Goal: Task Accomplishment & Management: Use online tool/utility

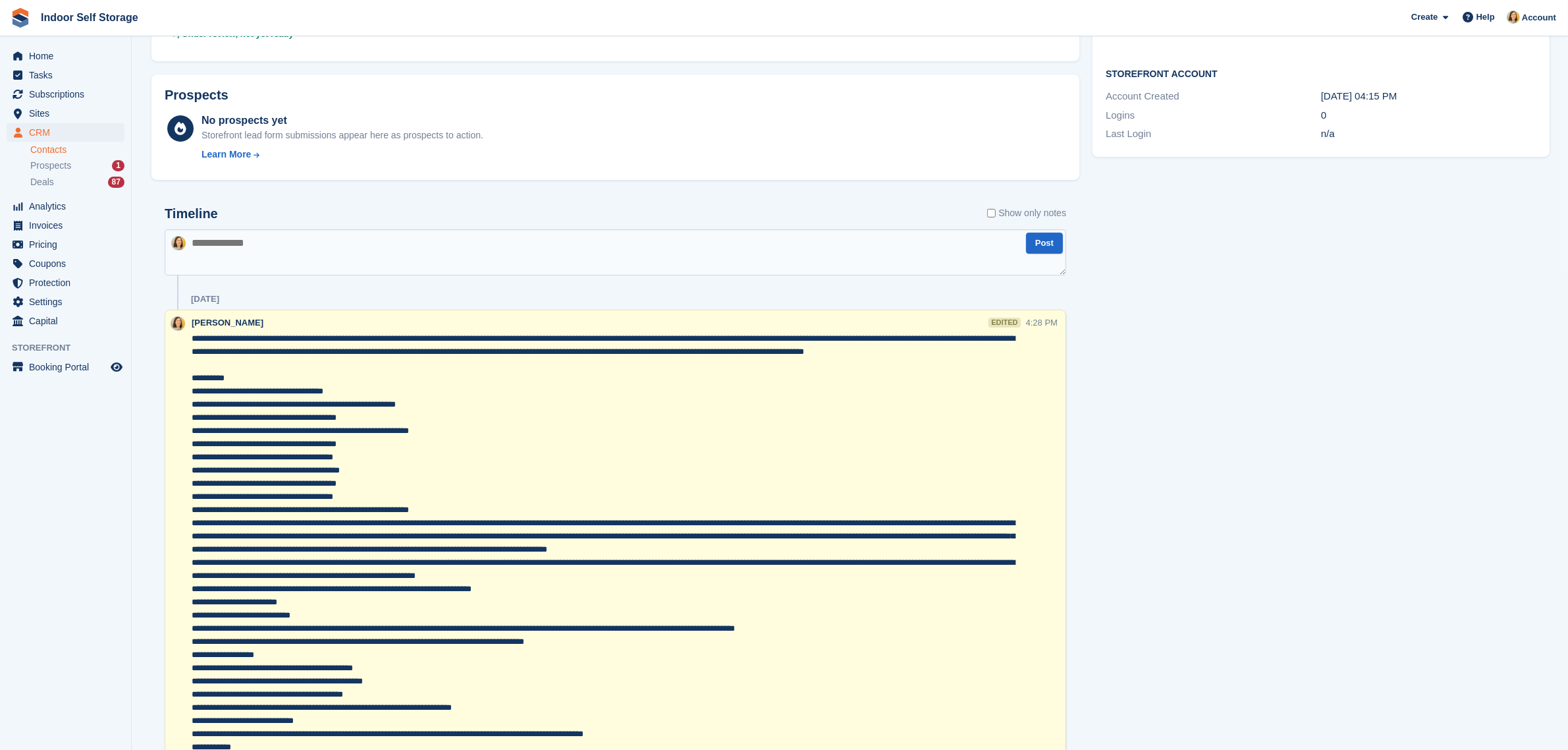
scroll to position [412, 0]
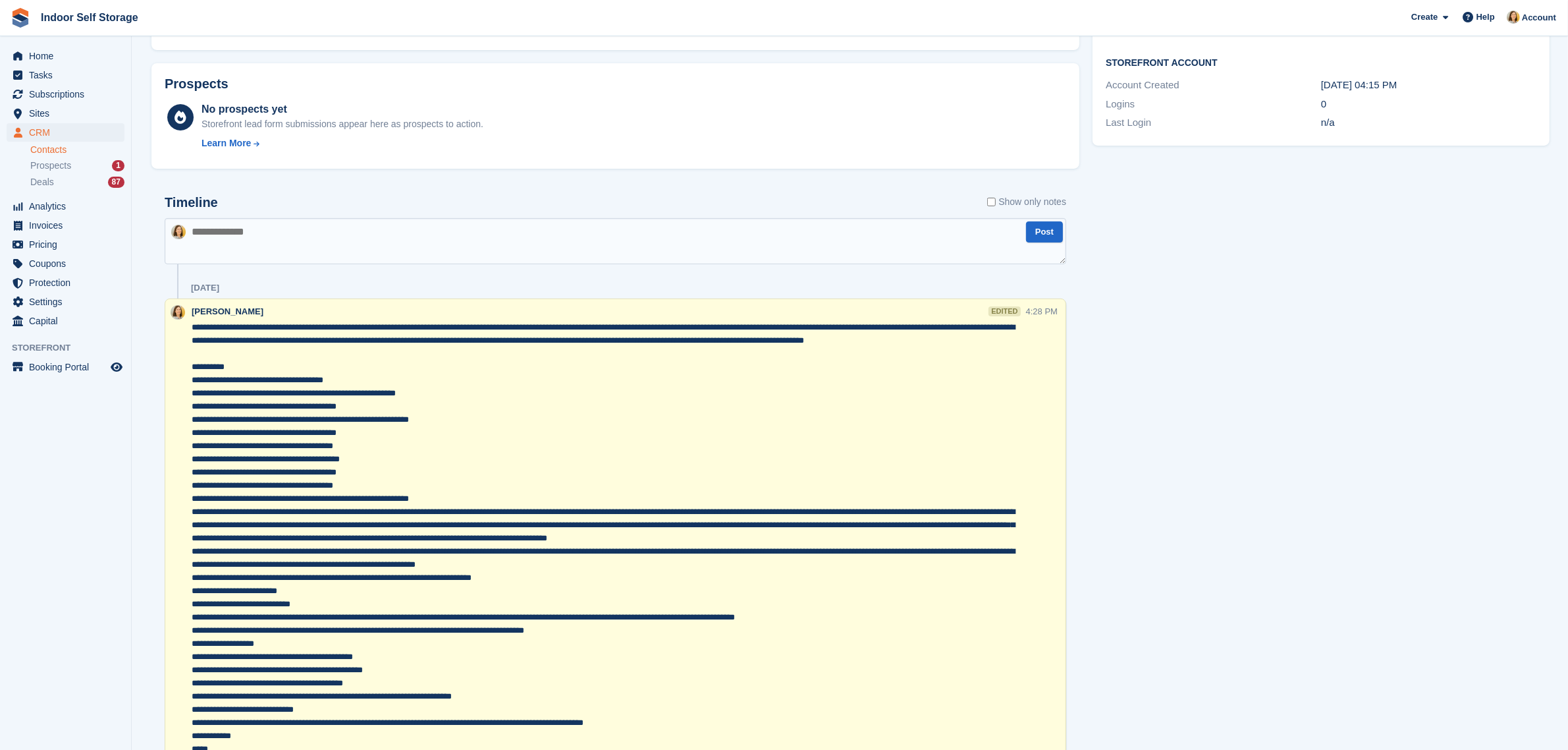
click at [252, 237] on textarea at bounding box center [616, 241] width 902 height 46
paste textarea "**********"
type textarea "**********"
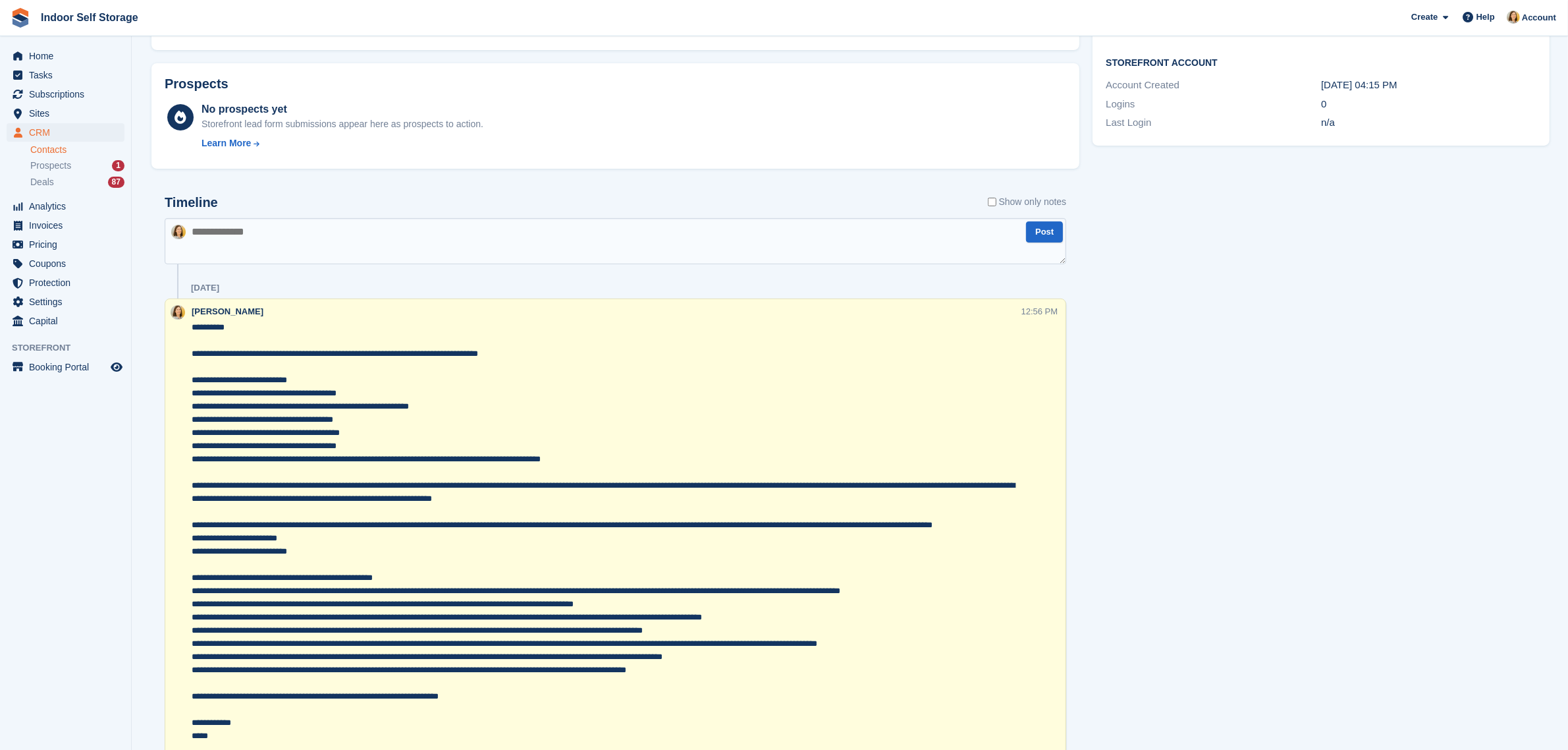
click at [216, 336] on textarea at bounding box center [606, 545] width 830 height 448
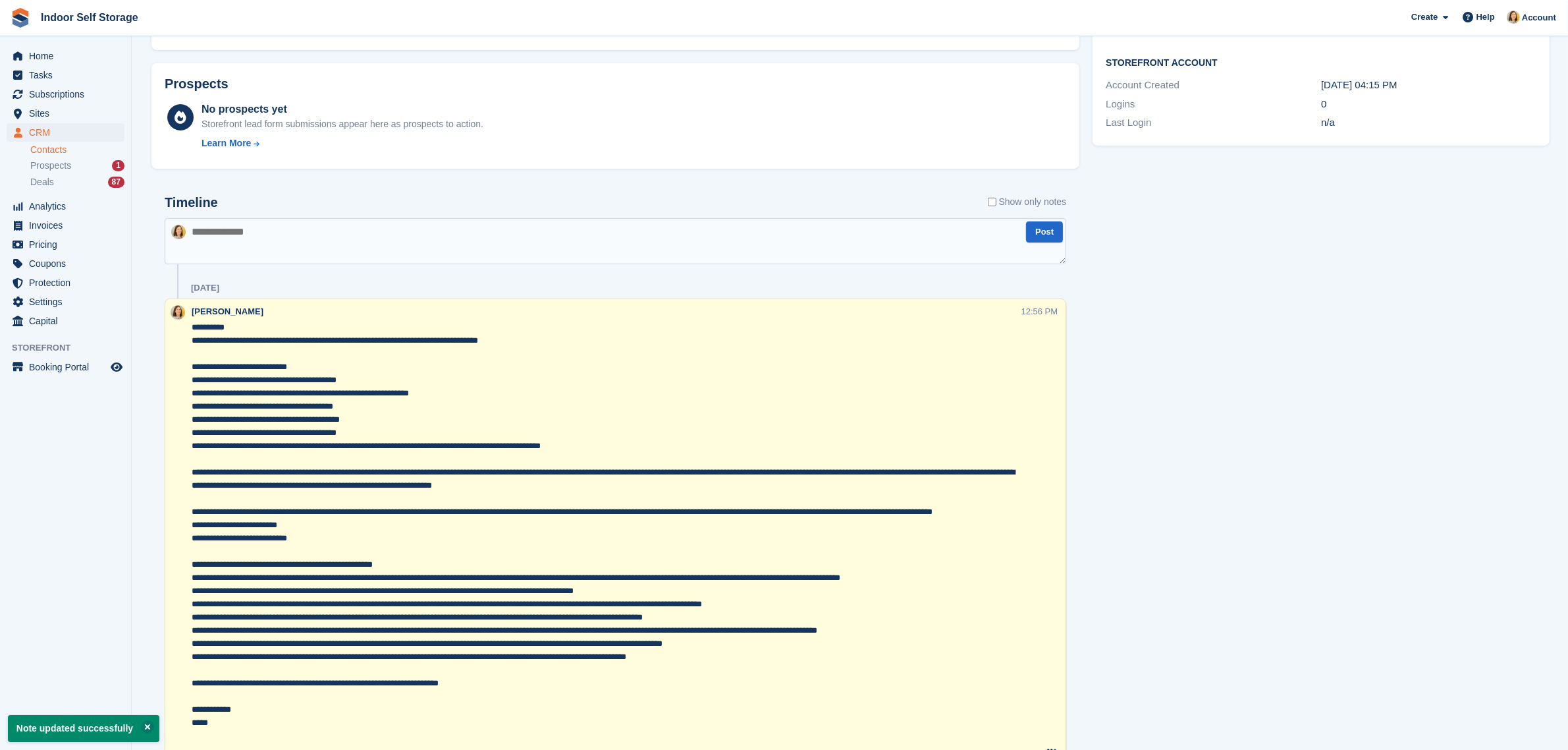
click at [204, 347] on textarea at bounding box center [606, 539] width 830 height 435
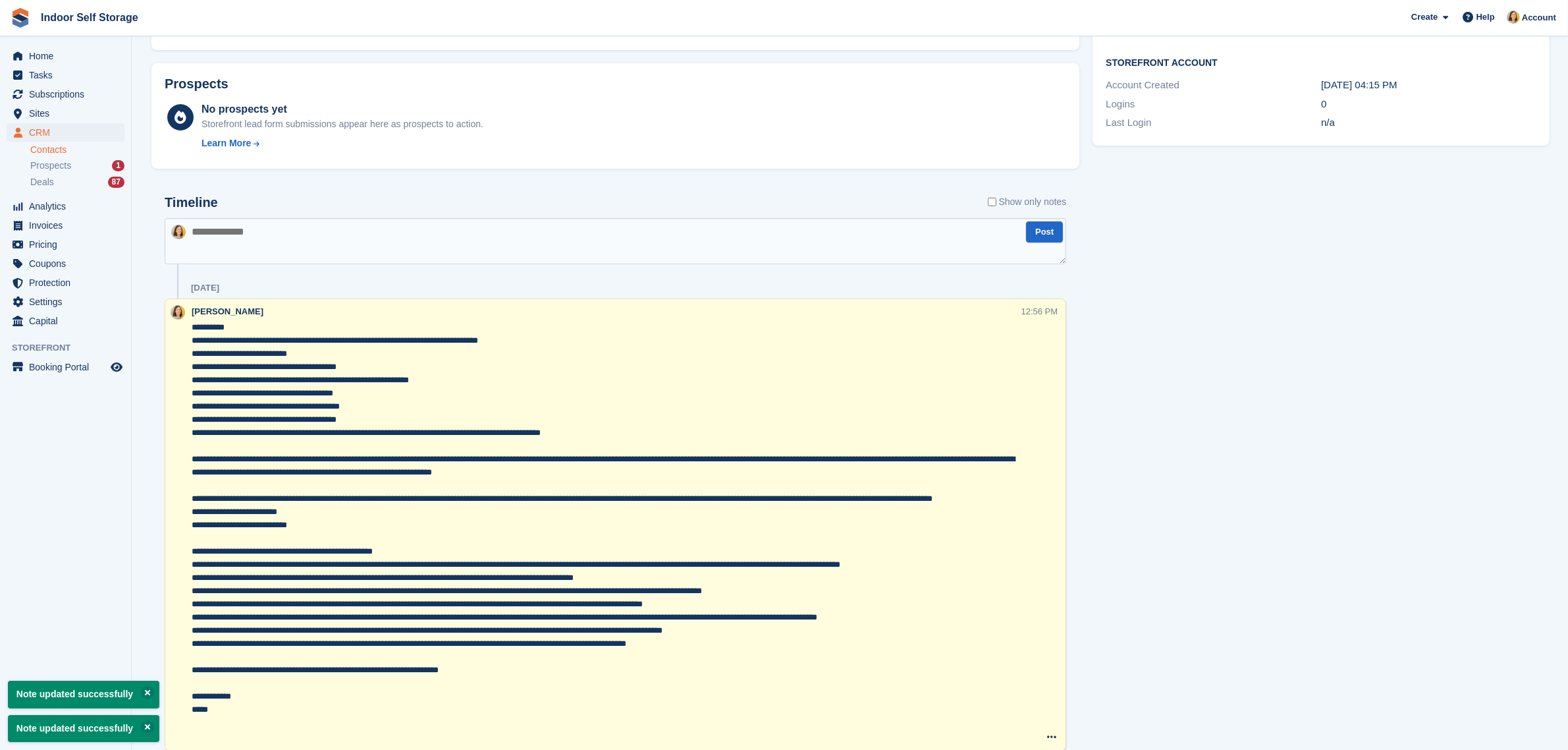
click at [198, 450] on textarea at bounding box center [606, 532] width 830 height 421
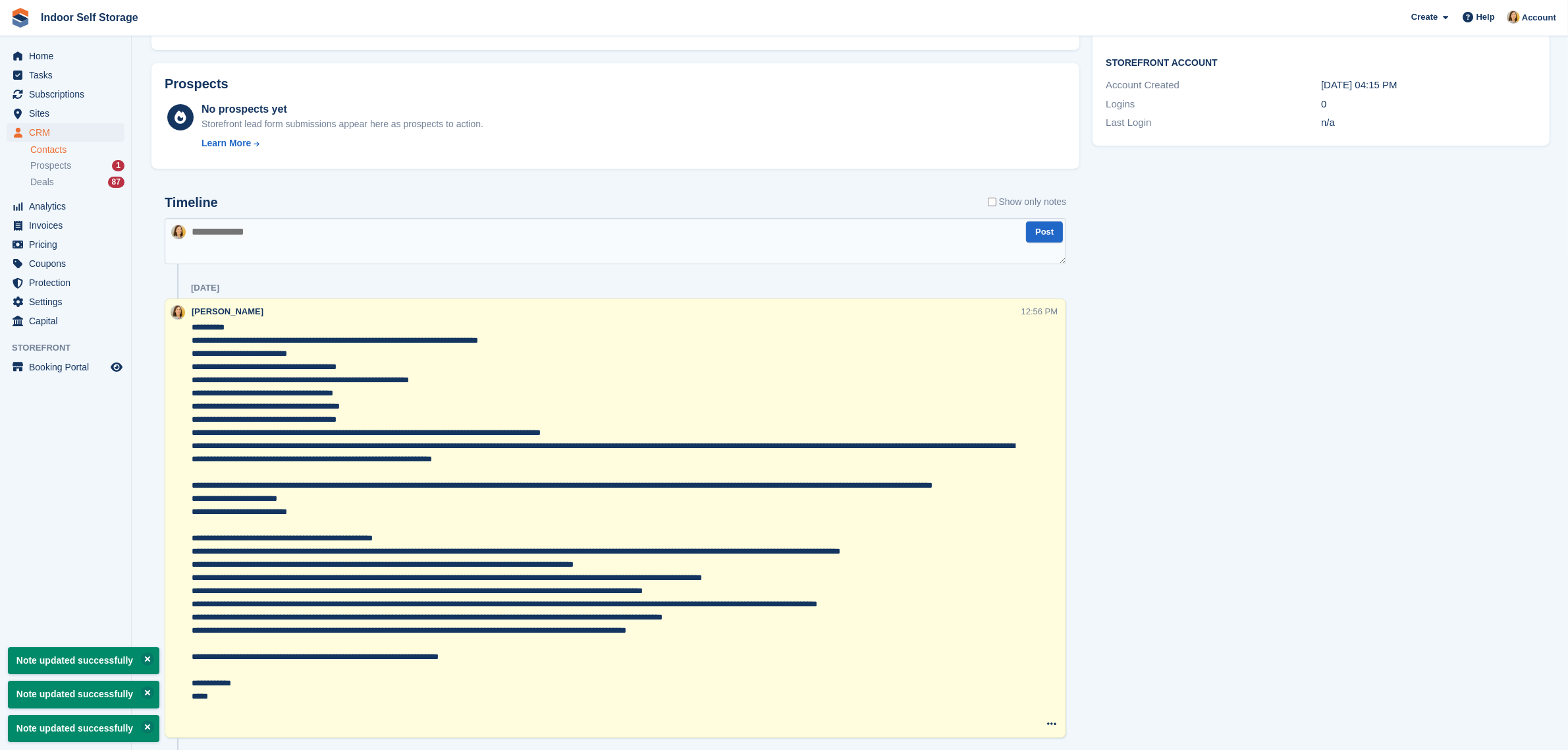
click at [198, 477] on textarea at bounding box center [606, 525] width 830 height 409
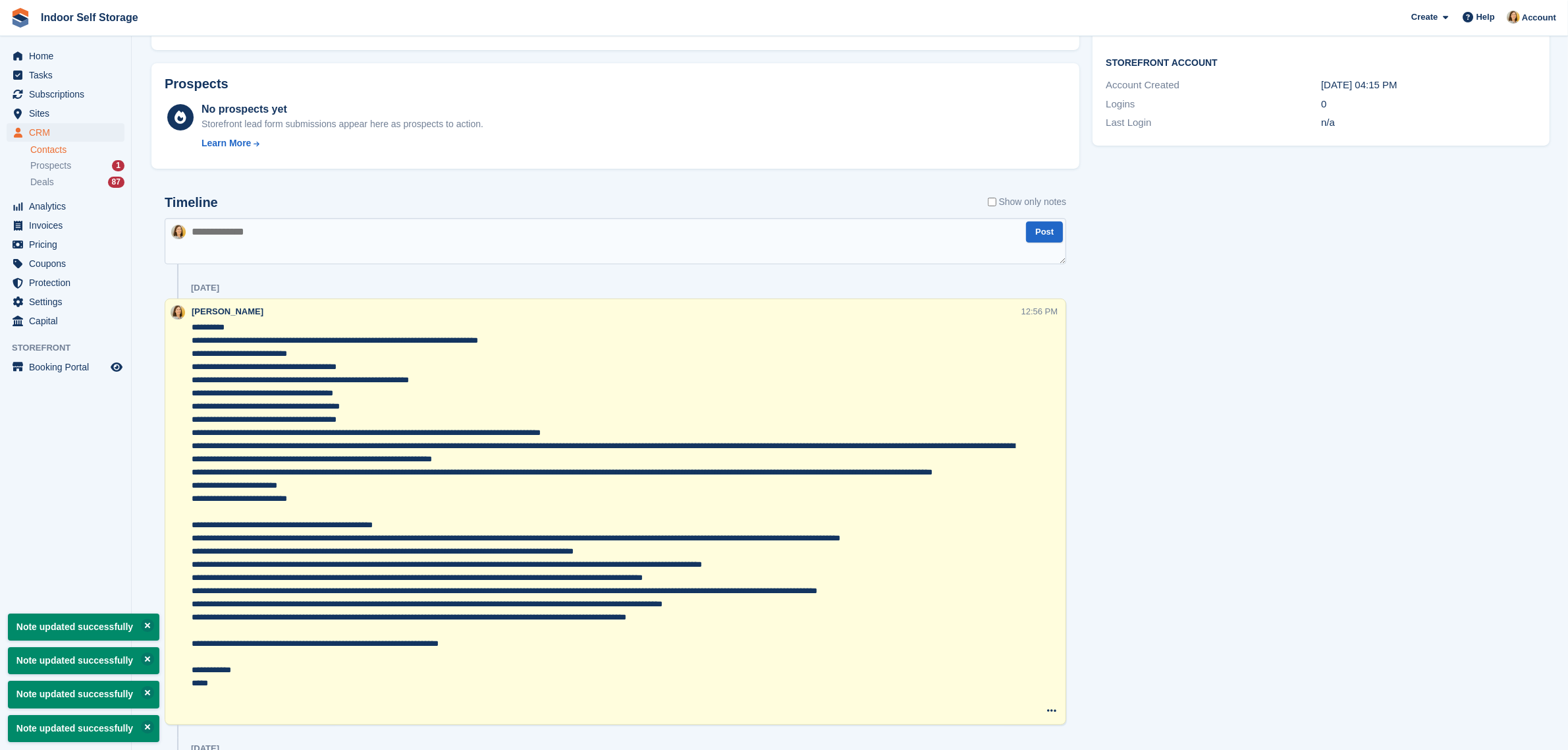
click at [205, 535] on textarea at bounding box center [606, 518] width 830 height 395
click at [195, 525] on textarea at bounding box center [606, 518] width 830 height 395
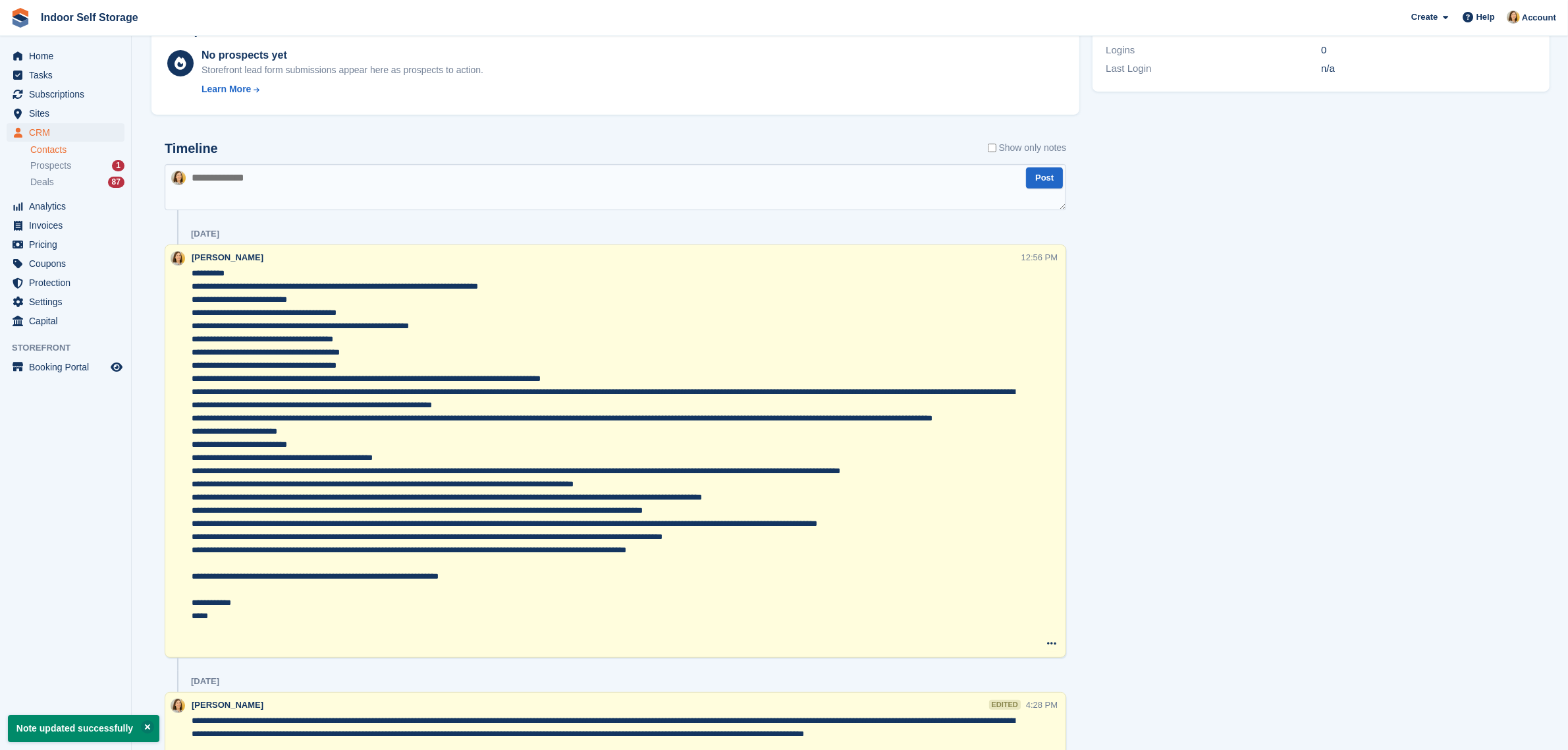
scroll to position [494, 0]
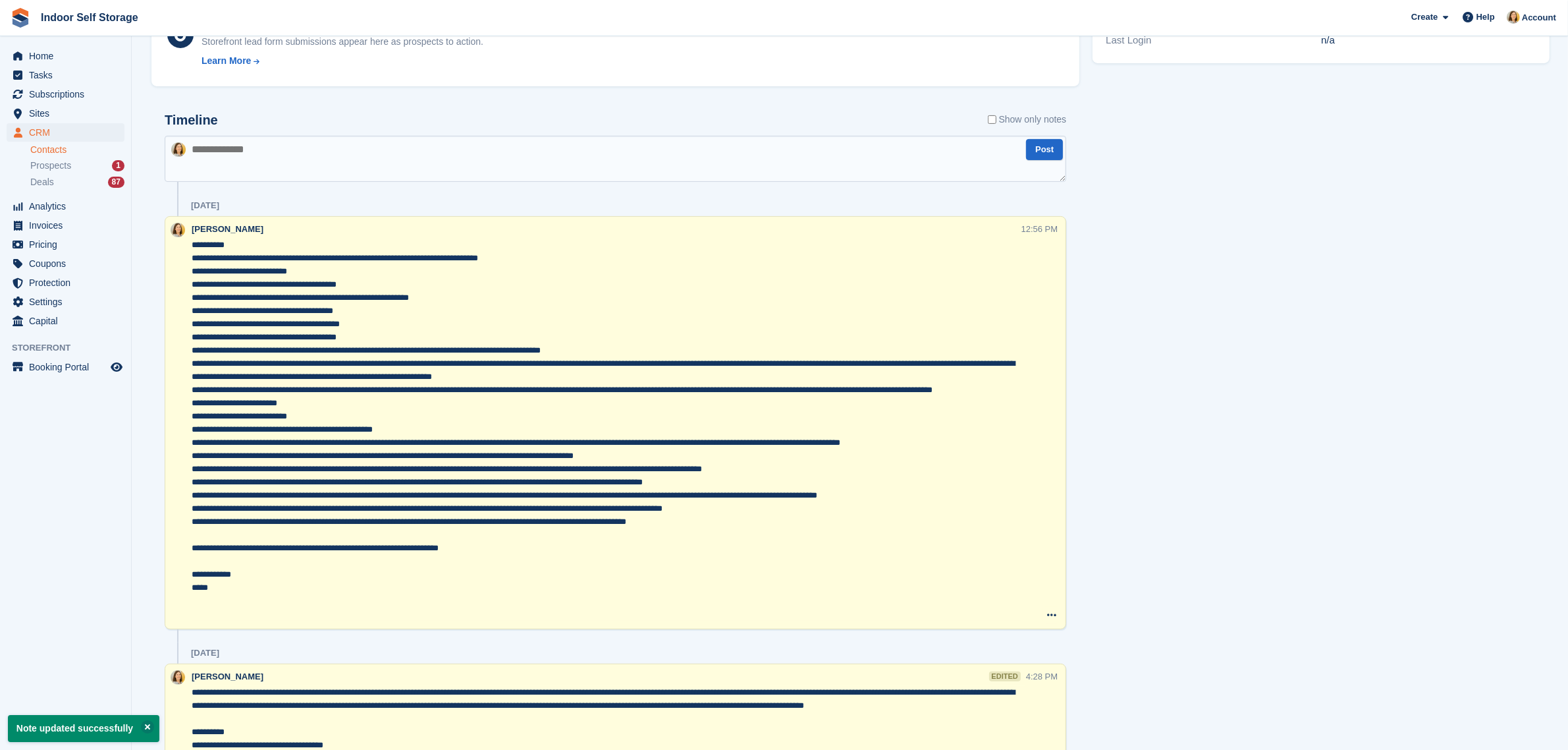
click at [193, 571] on textarea at bounding box center [606, 430] width 830 height 382
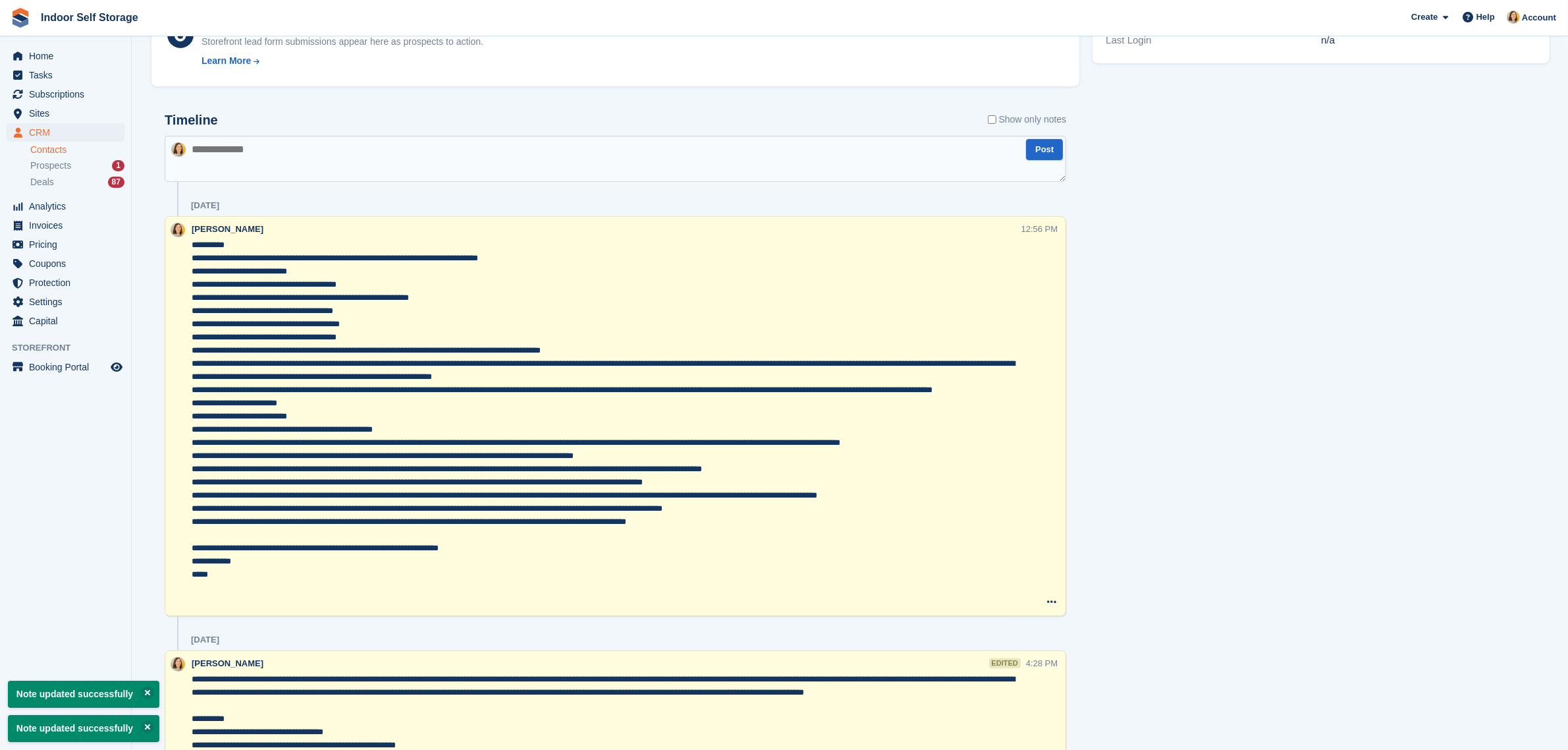
click at [196, 547] on textarea at bounding box center [606, 423] width 830 height 369
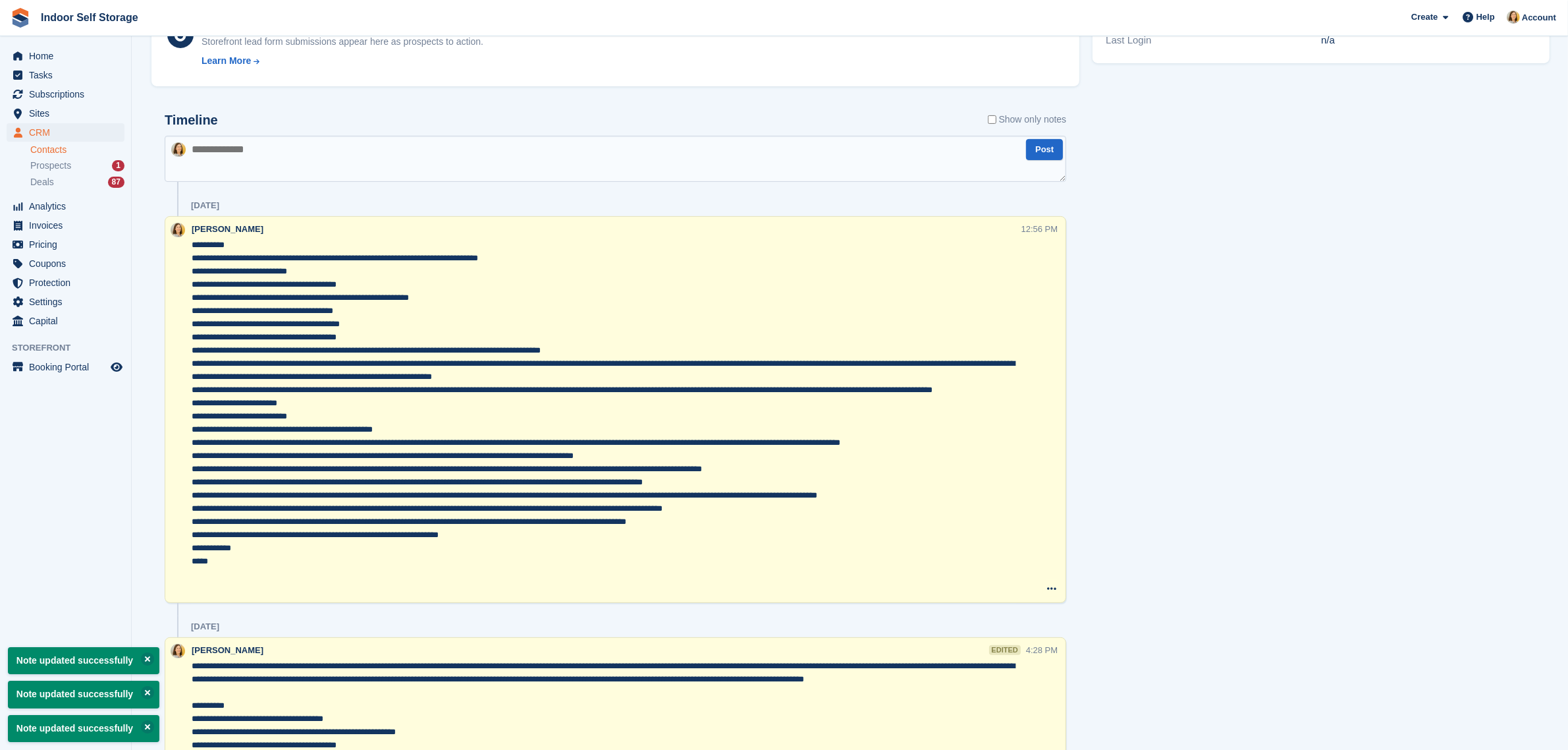
click at [211, 584] on textarea at bounding box center [606, 416] width 830 height 355
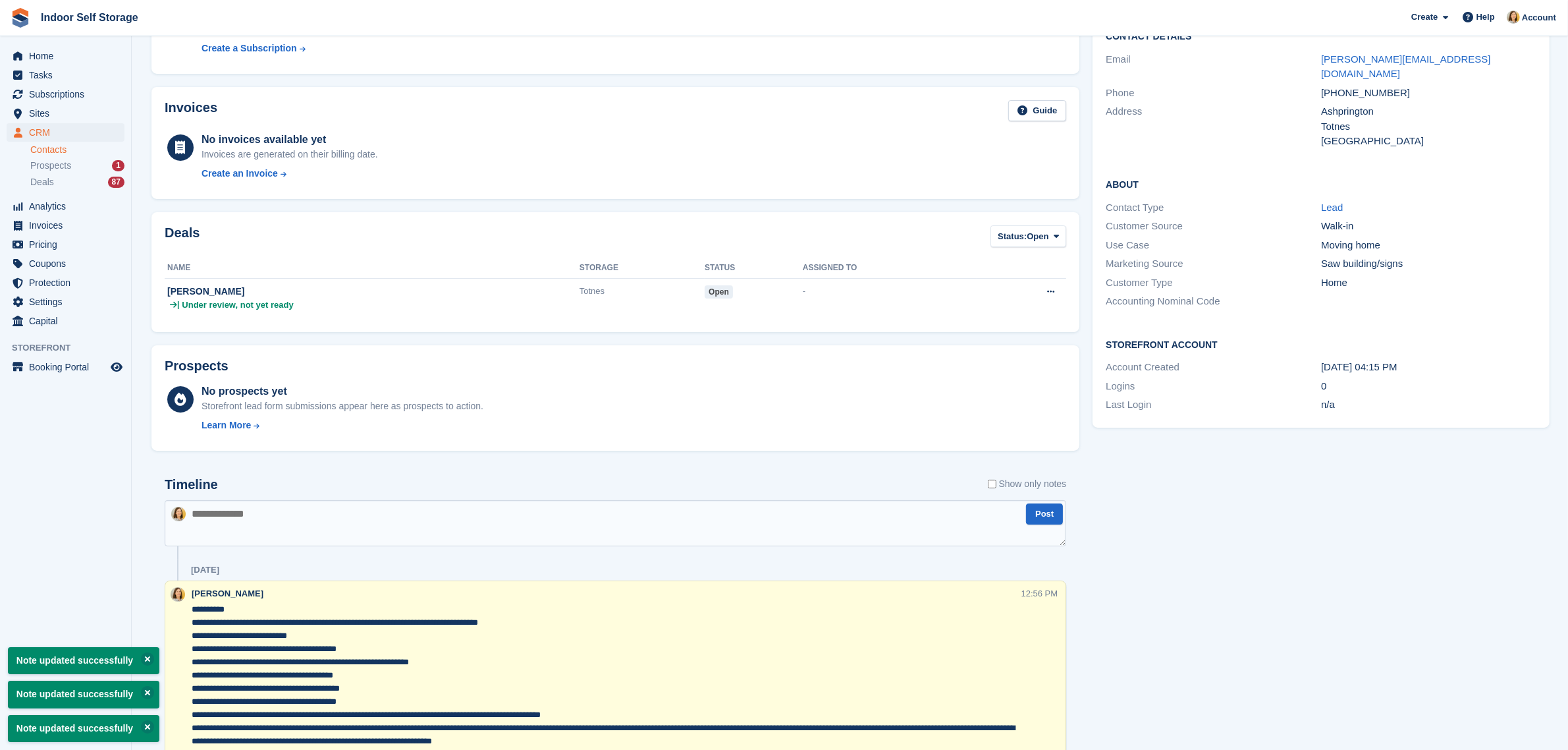
scroll to position [0, 0]
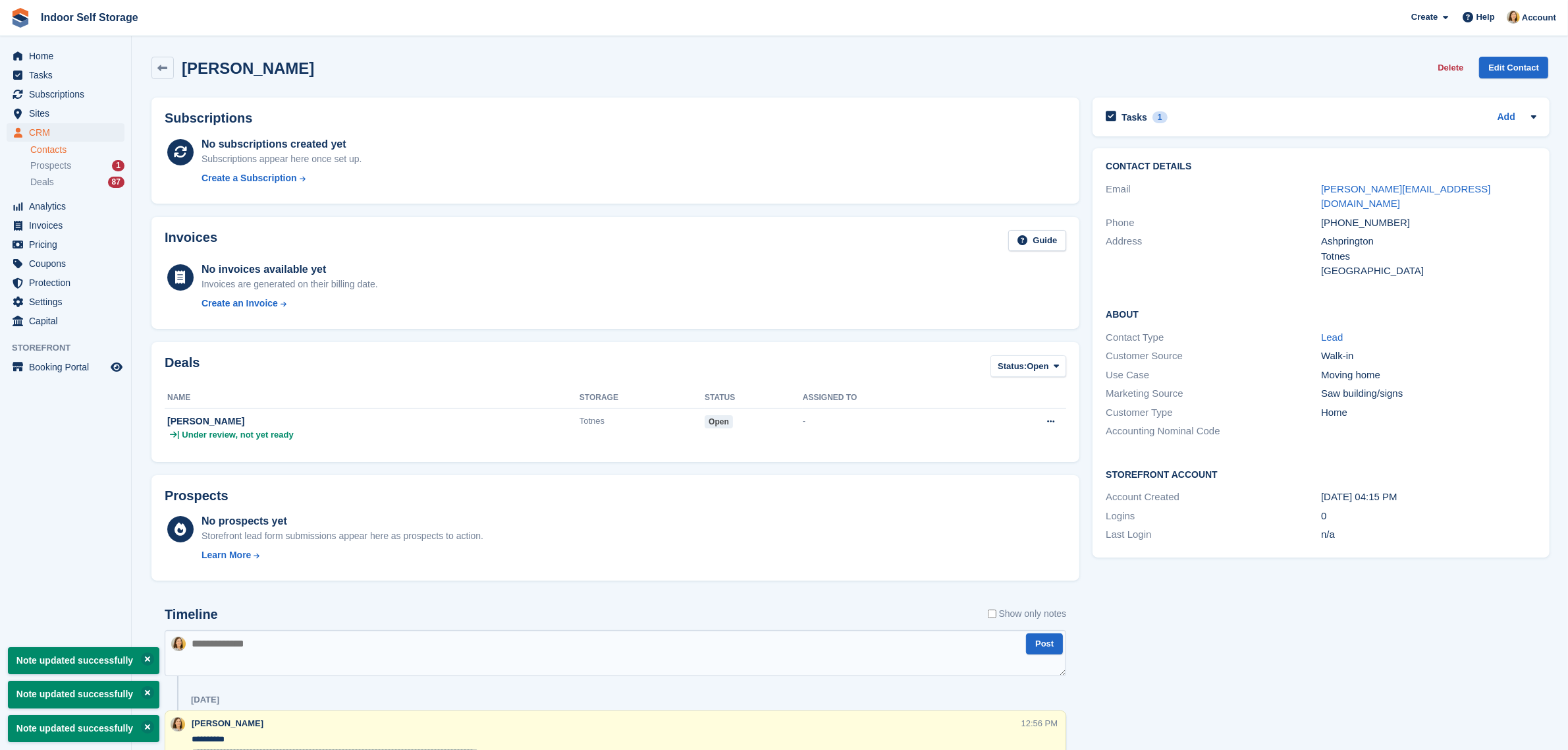
type textarea "**********"
click at [1131, 117] on h2 "Tasks" at bounding box center [1135, 117] width 26 height 12
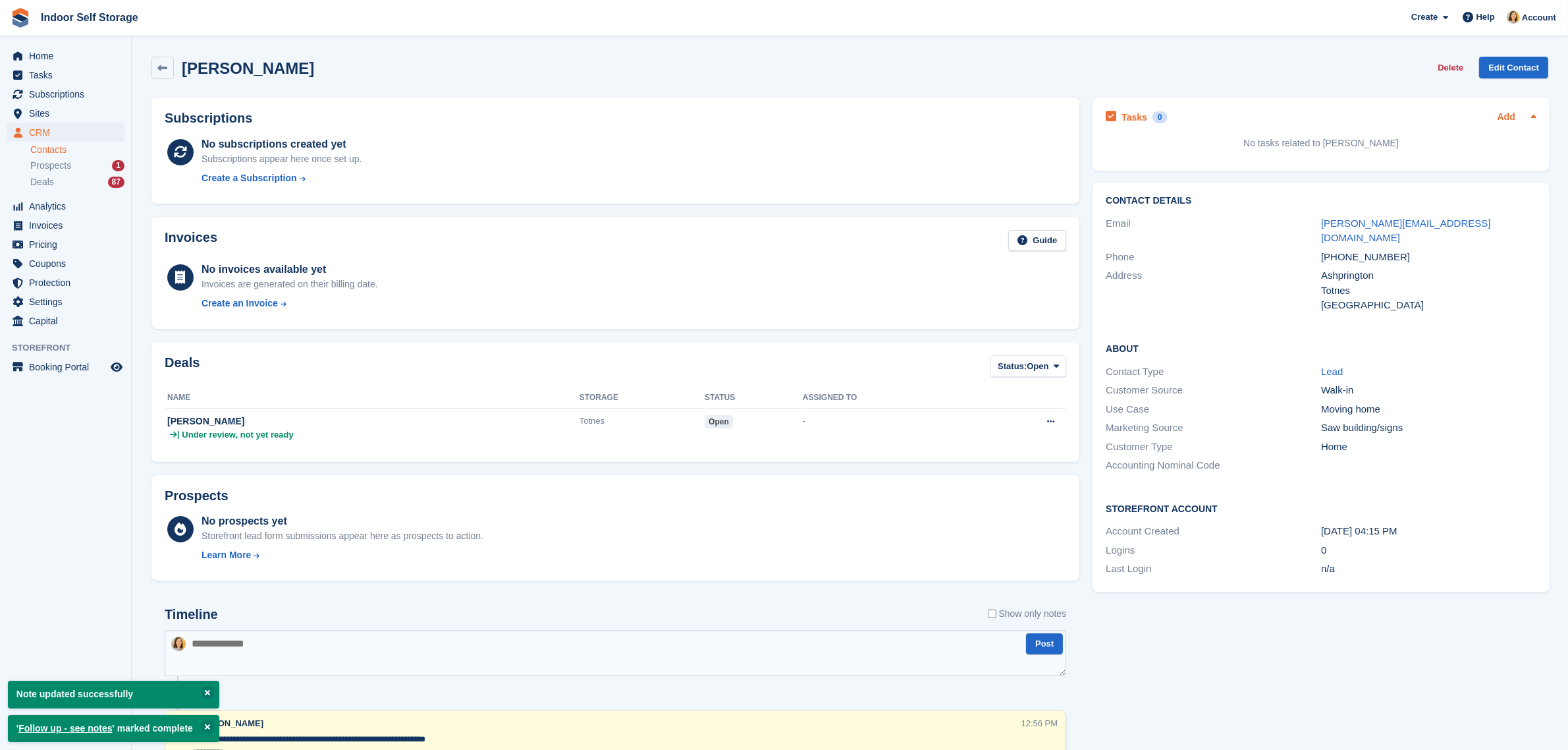
click at [1507, 117] on link "Add" at bounding box center [1506, 117] width 17 height 15
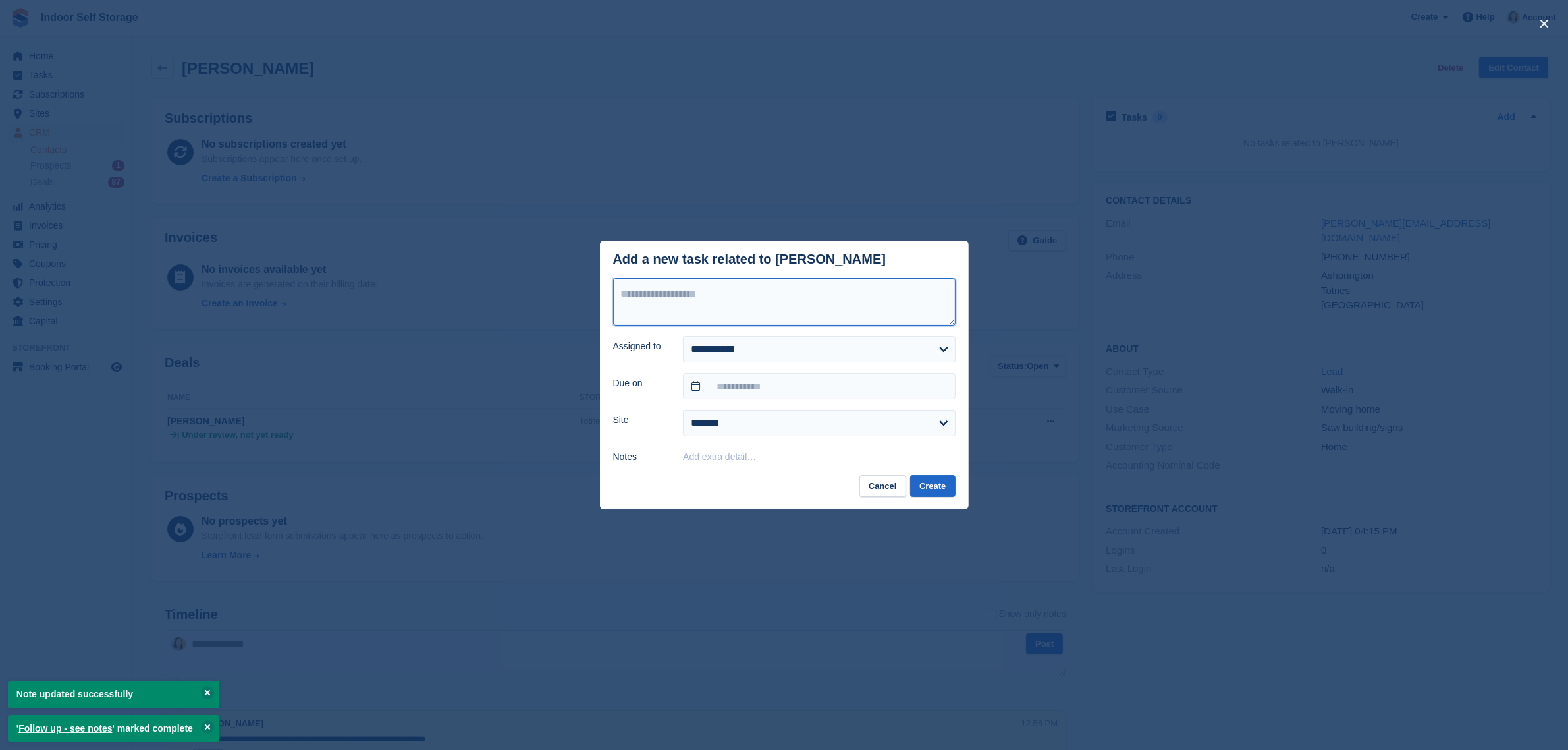
click at [723, 292] on textarea at bounding box center [784, 302] width 343 height 47
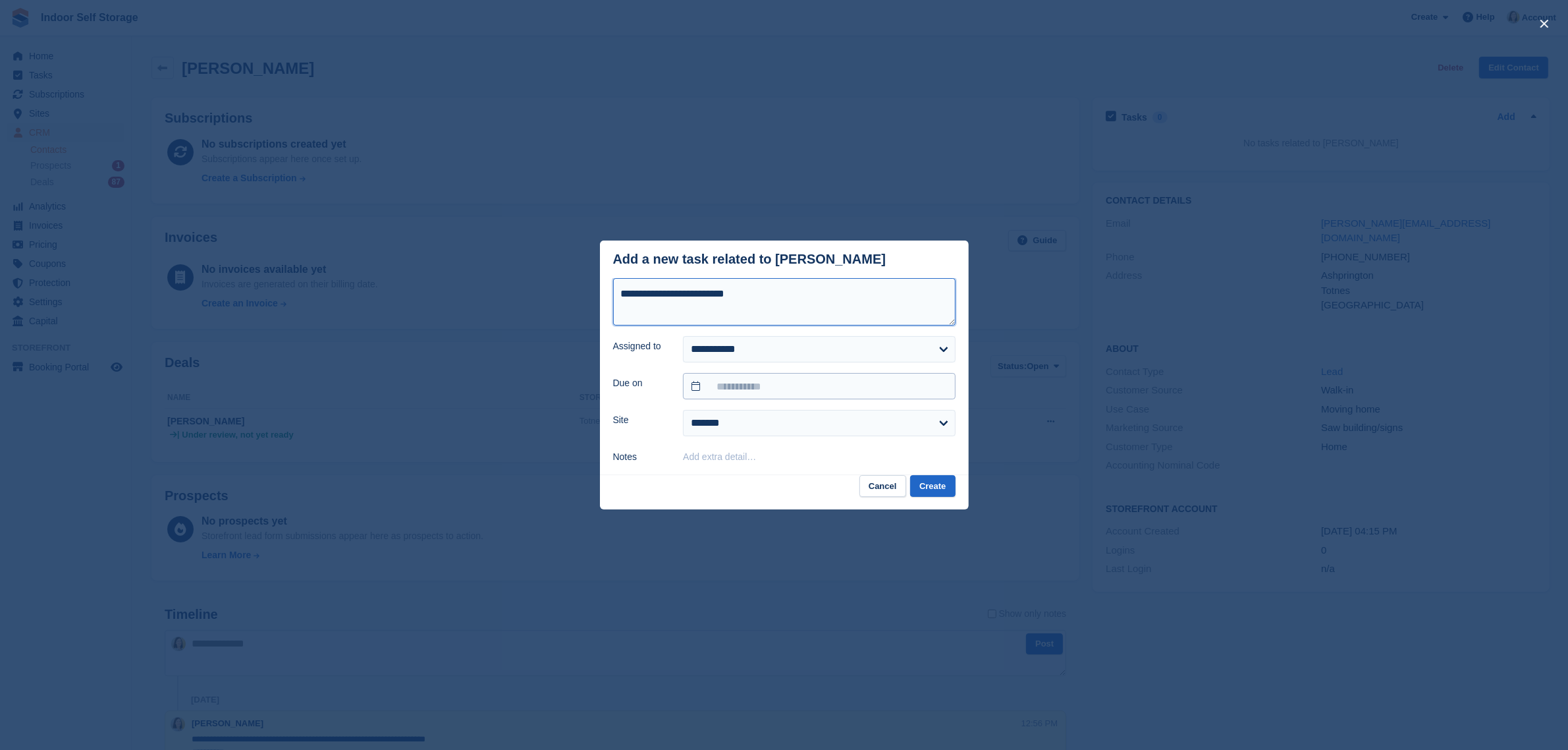
type textarea "**********"
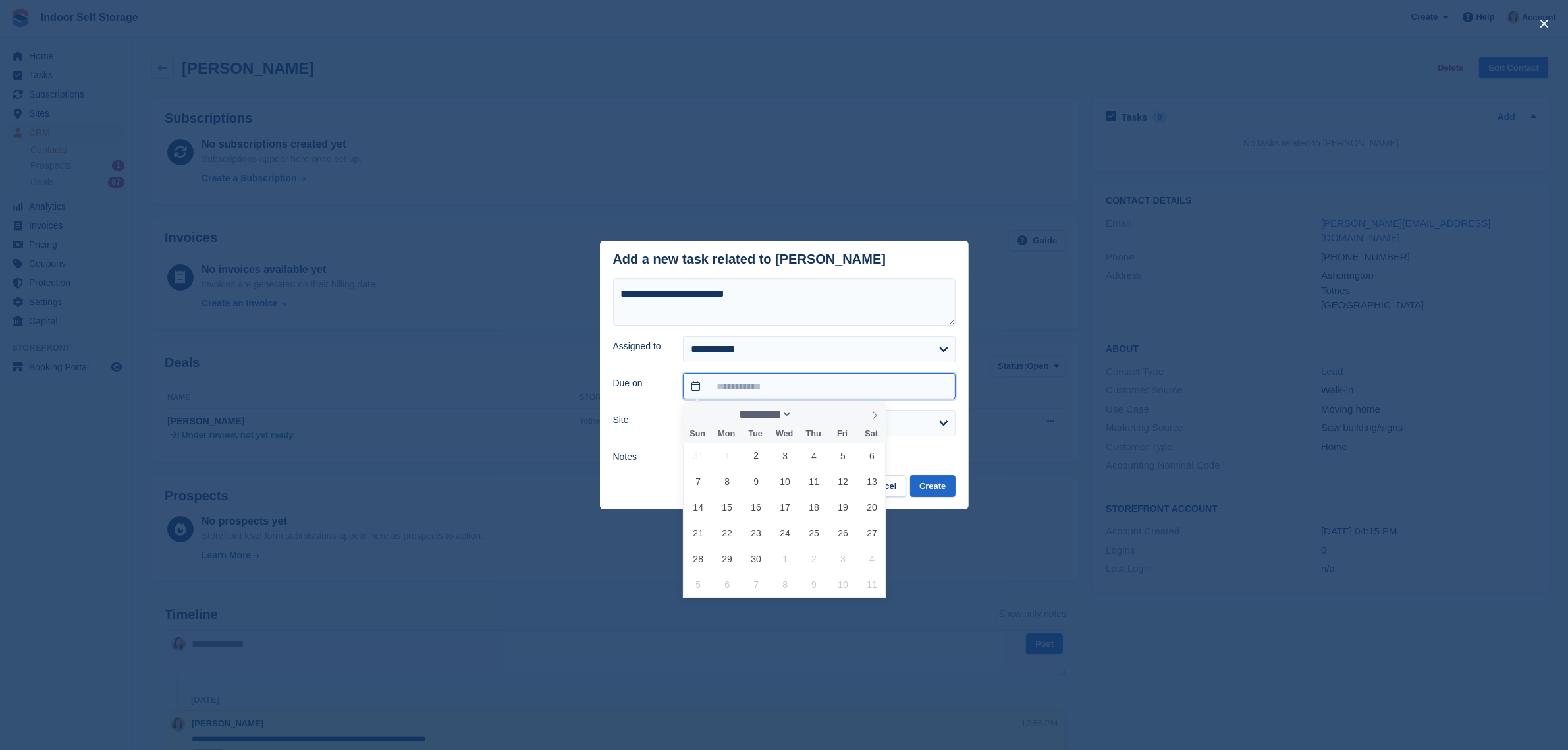
click at [776, 383] on input "text" at bounding box center [819, 386] width 272 height 26
click at [756, 503] on span "16" at bounding box center [756, 507] width 26 height 26
type input "**********"
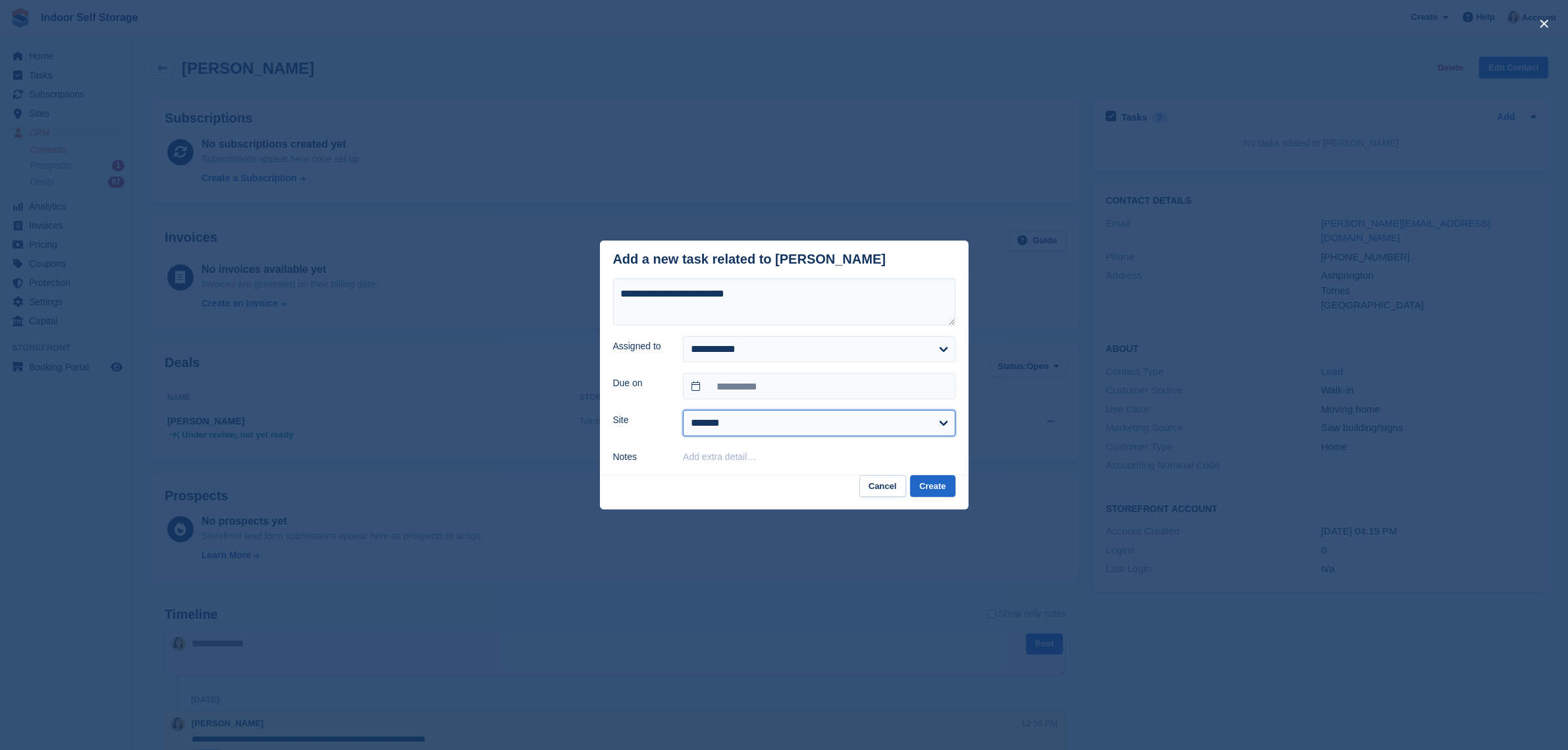
click at [729, 433] on select "******* ********* ******" at bounding box center [819, 423] width 272 height 26
select select "****"
click at [683, 411] on select "******* ********* ******" at bounding box center [819, 423] width 272 height 26
click at [940, 485] on button "Create" at bounding box center [932, 486] width 45 height 22
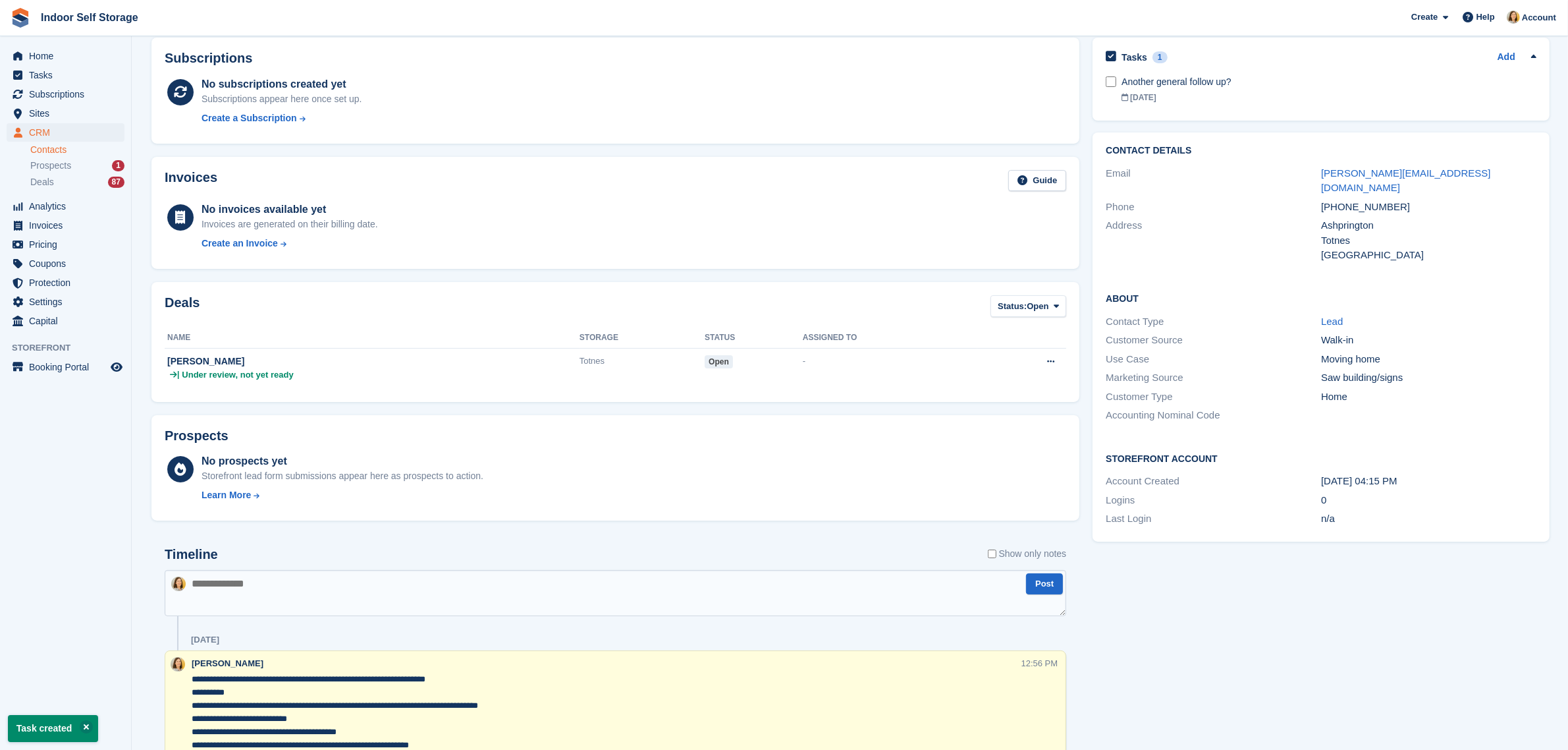
scroll to position [165, 0]
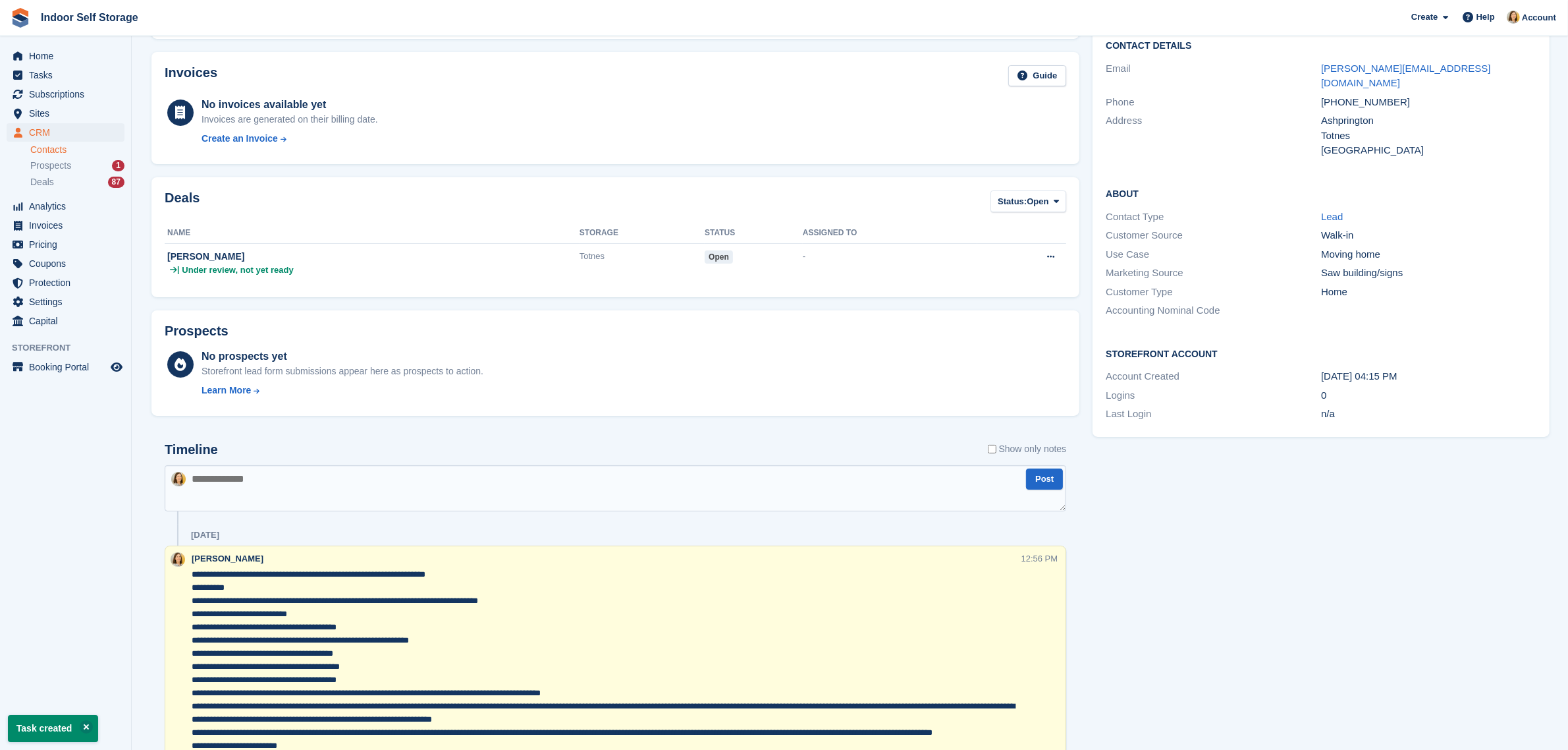
click at [333, 608] on textarea at bounding box center [606, 746] width 830 height 355
click at [456, 575] on textarea at bounding box center [606, 746] width 830 height 355
click at [493, 581] on textarea at bounding box center [606, 746] width 830 height 355
click at [484, 573] on textarea at bounding box center [606, 746] width 830 height 355
click at [192, 580] on textarea at bounding box center [606, 746] width 830 height 355
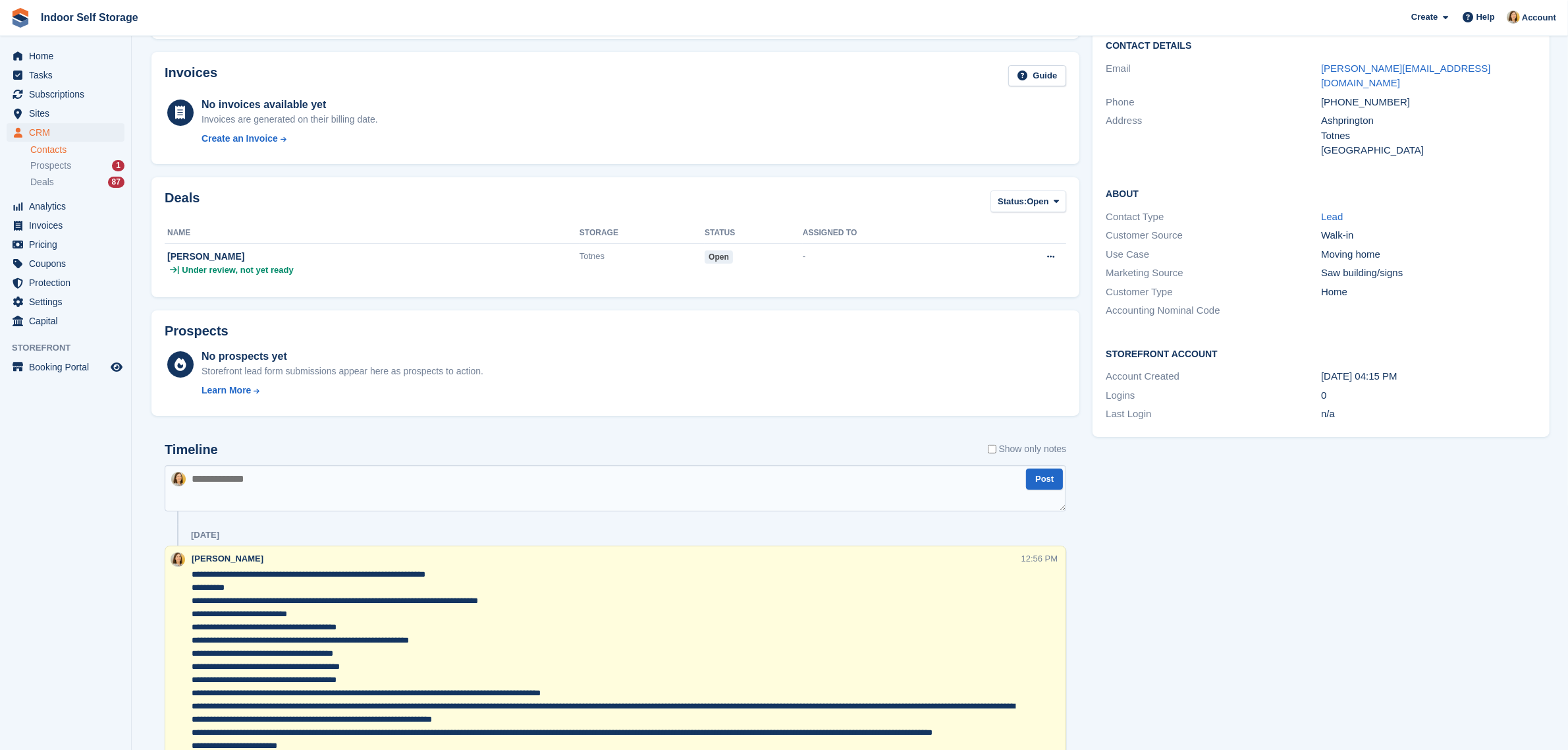
click at [284, 621] on textarea at bounding box center [606, 746] width 830 height 355
click at [373, 627] on textarea at bounding box center [606, 746] width 830 height 355
click at [478, 575] on textarea at bounding box center [606, 746] width 830 height 355
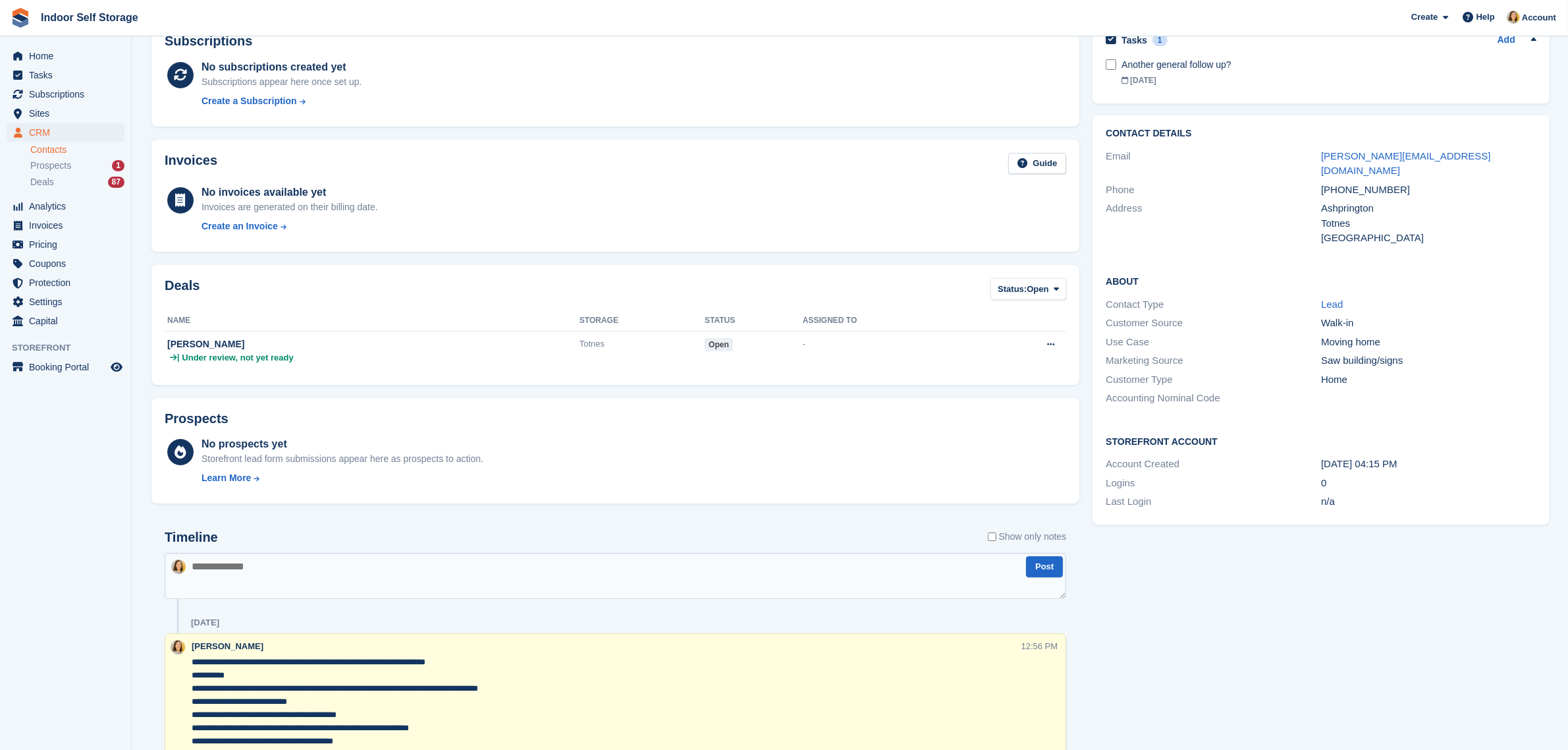
scroll to position [0, 0]
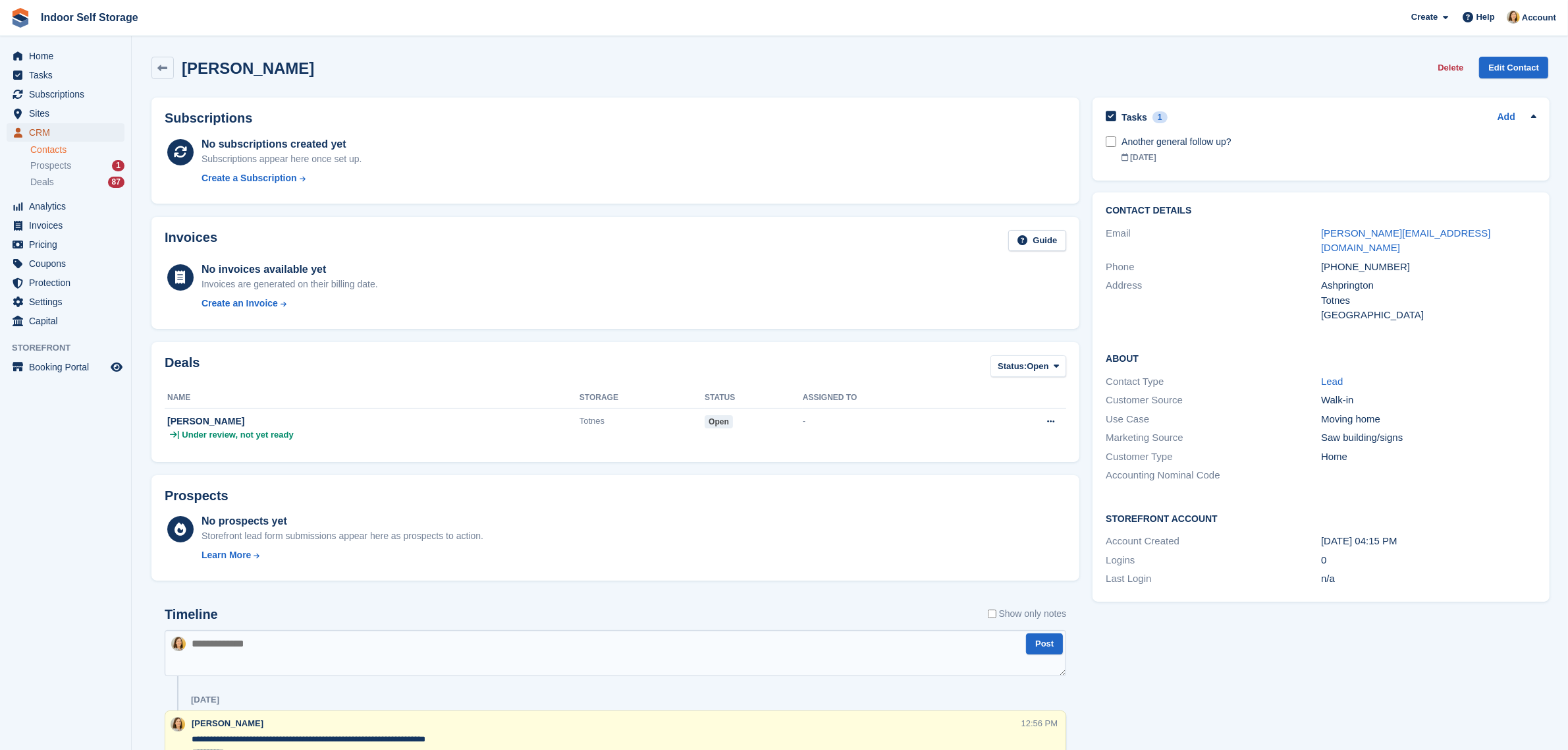
click at [40, 133] on span "CRM" at bounding box center [68, 132] width 79 height 18
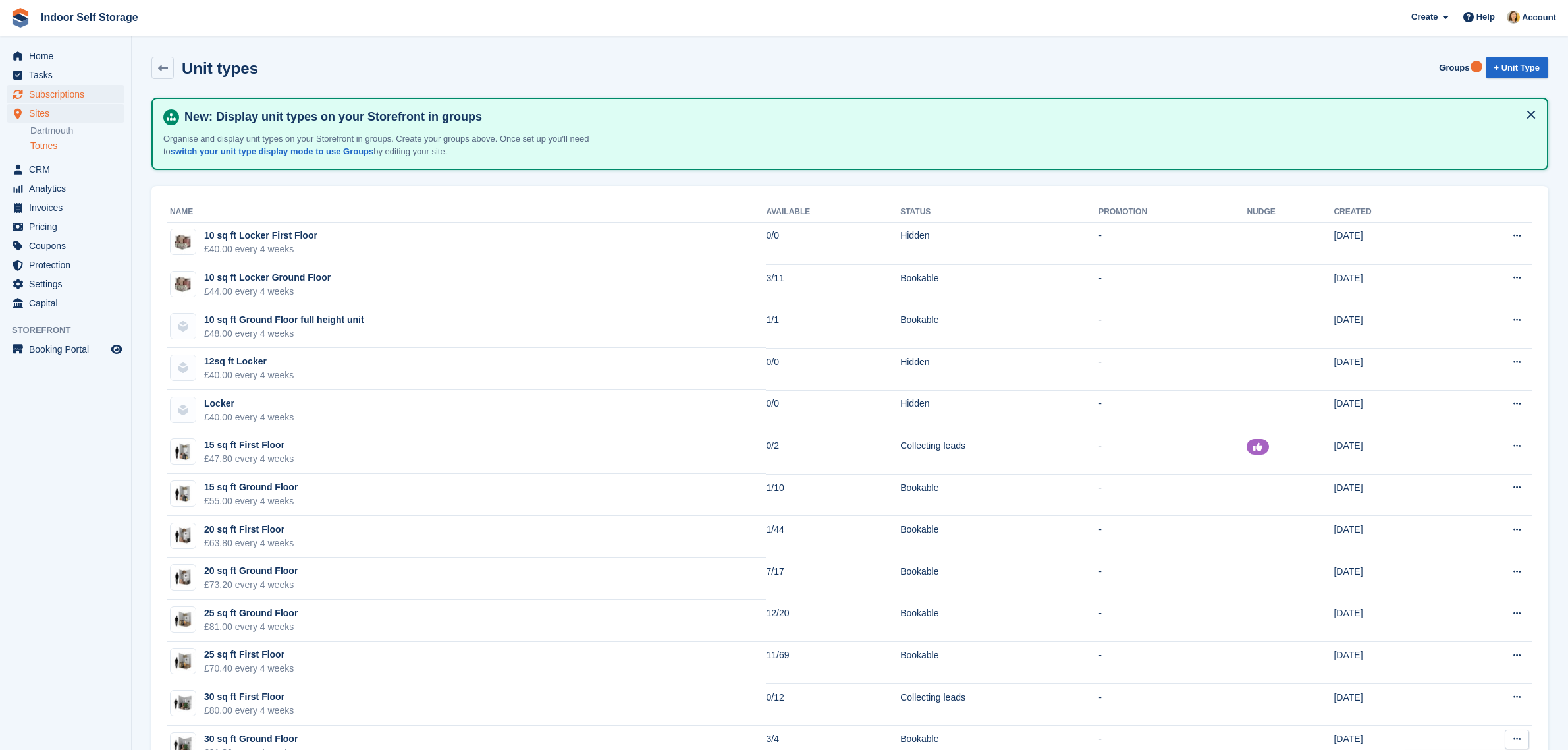
scroll to position [412, 0]
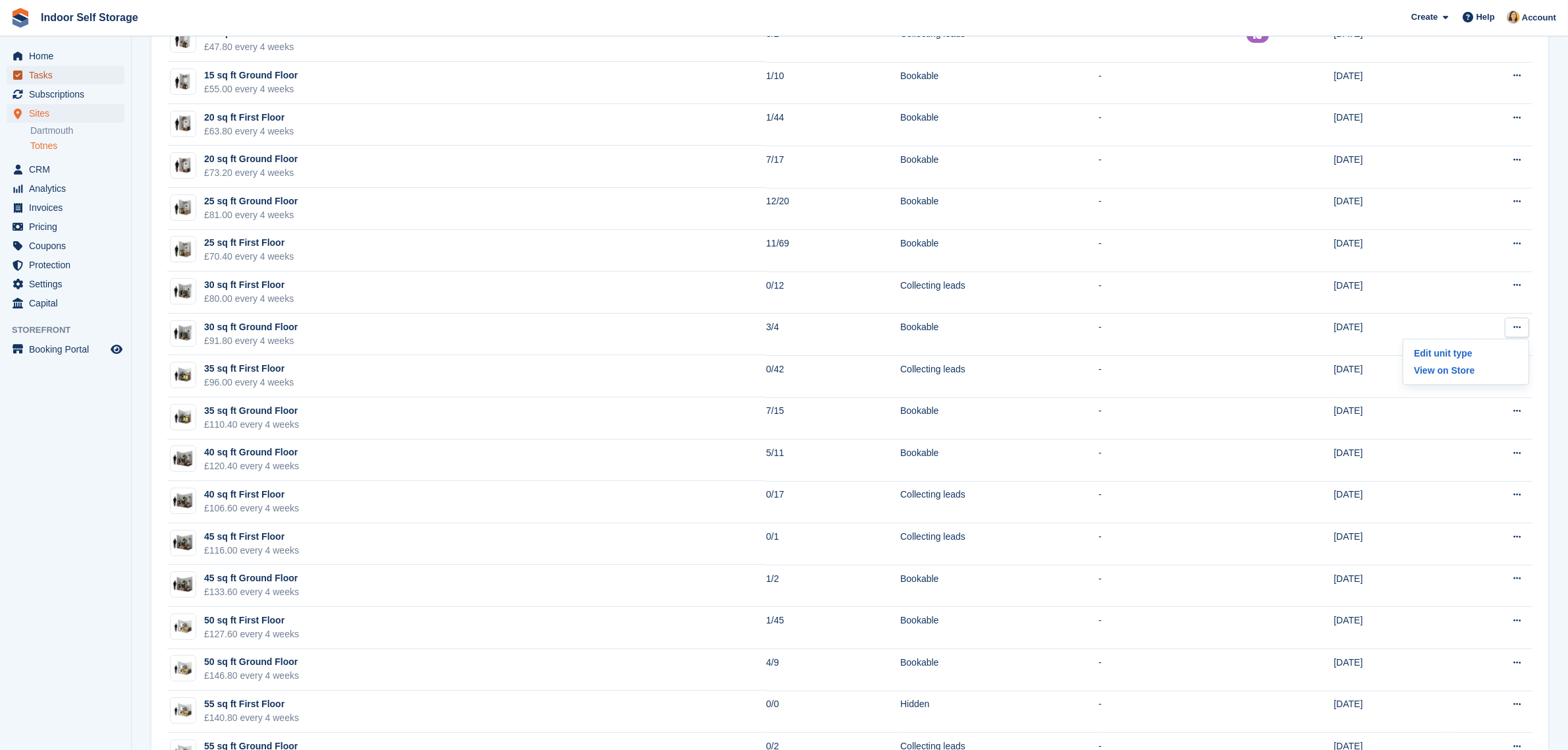
click at [51, 73] on span "Tasks" at bounding box center [68, 75] width 79 height 18
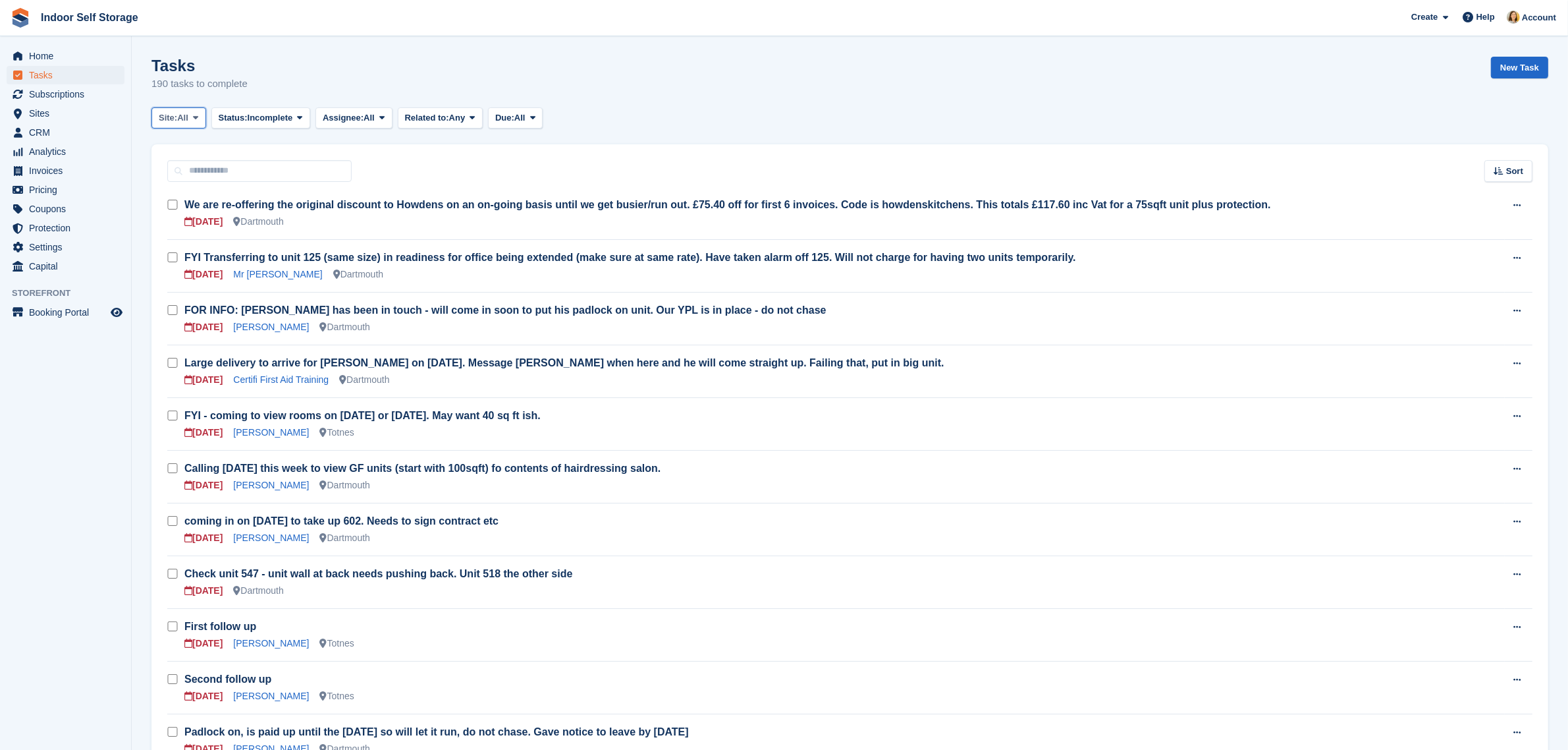
click at [195, 121] on icon at bounding box center [196, 117] width 5 height 9
click at [178, 198] on link "Totnes" at bounding box center [215, 196] width 114 height 24
